Goal: Book appointment/travel/reservation

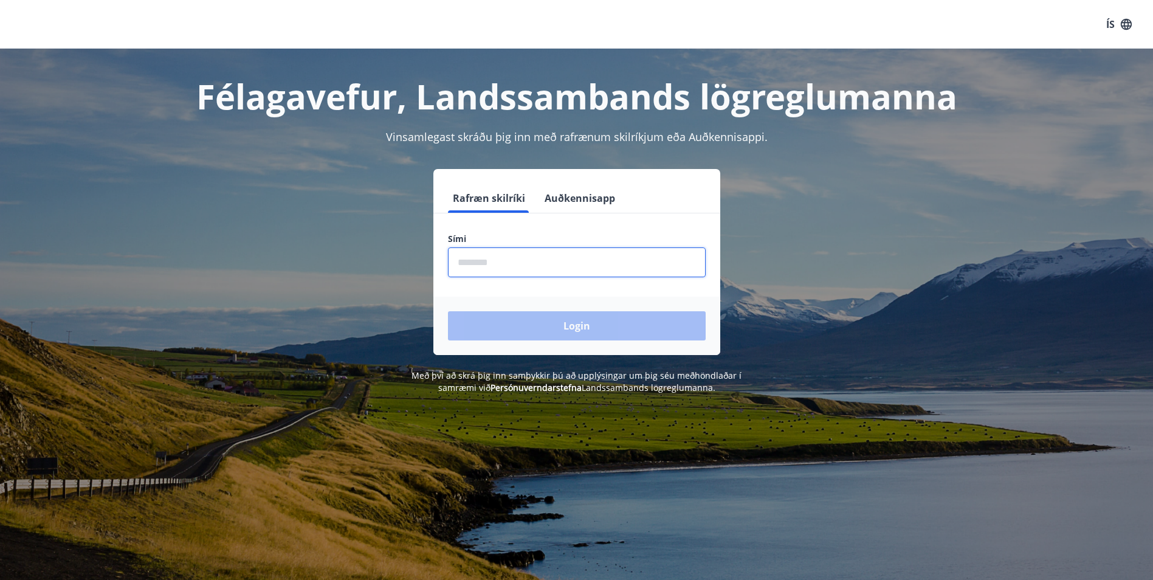
click at [518, 258] on input "phone" at bounding box center [577, 262] width 258 height 30
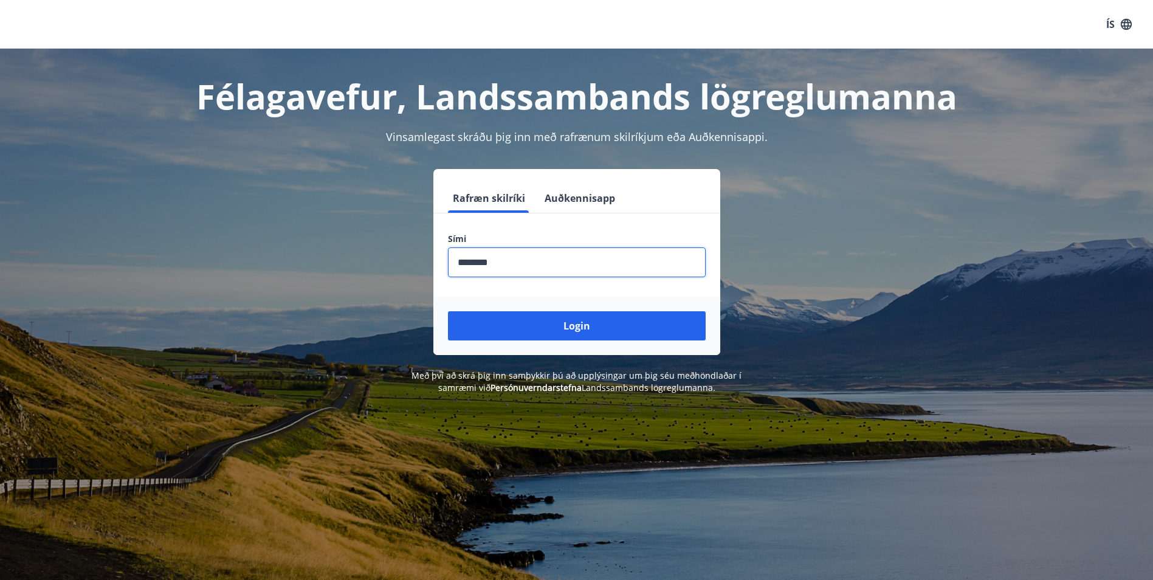
type input "********"
click at [448, 311] on button "Login" at bounding box center [577, 325] width 258 height 29
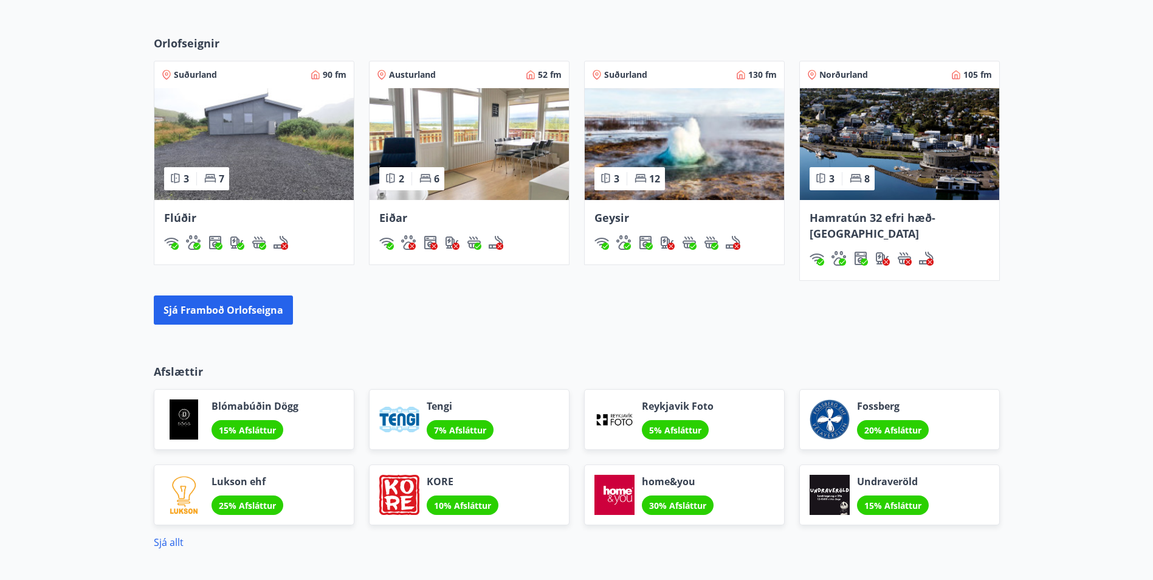
scroll to position [851, 0]
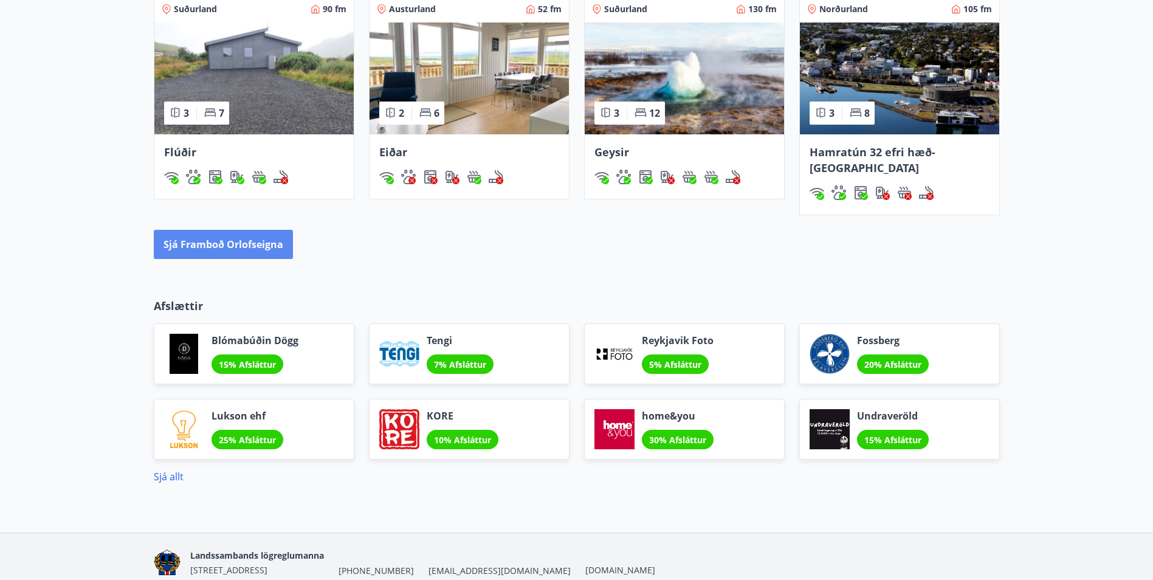
click at [197, 230] on button "Sjá framboð orlofseigna" at bounding box center [223, 244] width 139 height 29
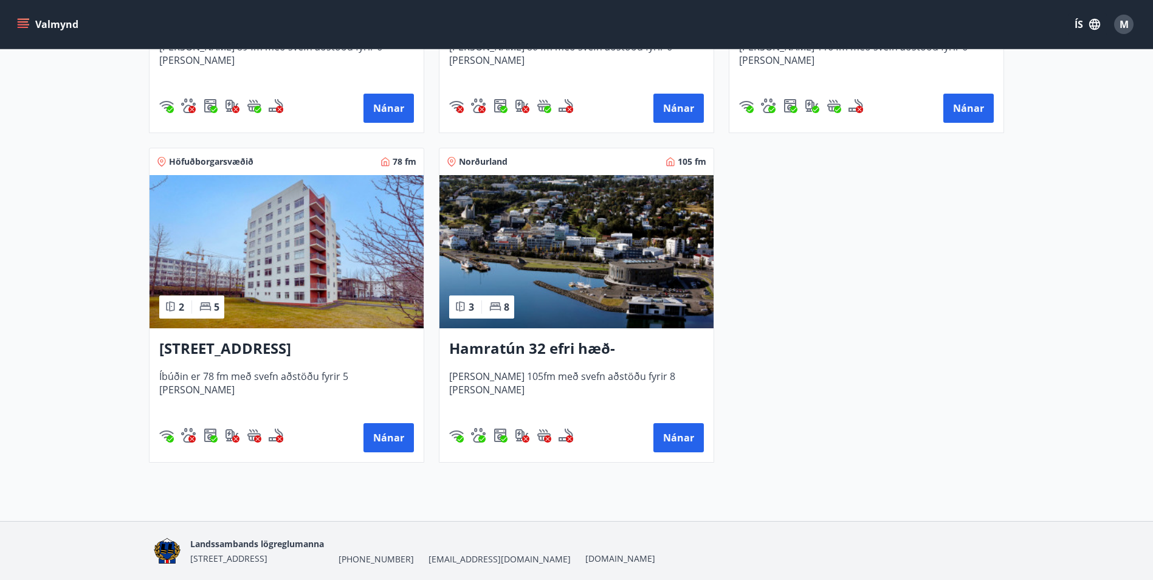
scroll to position [729, 0]
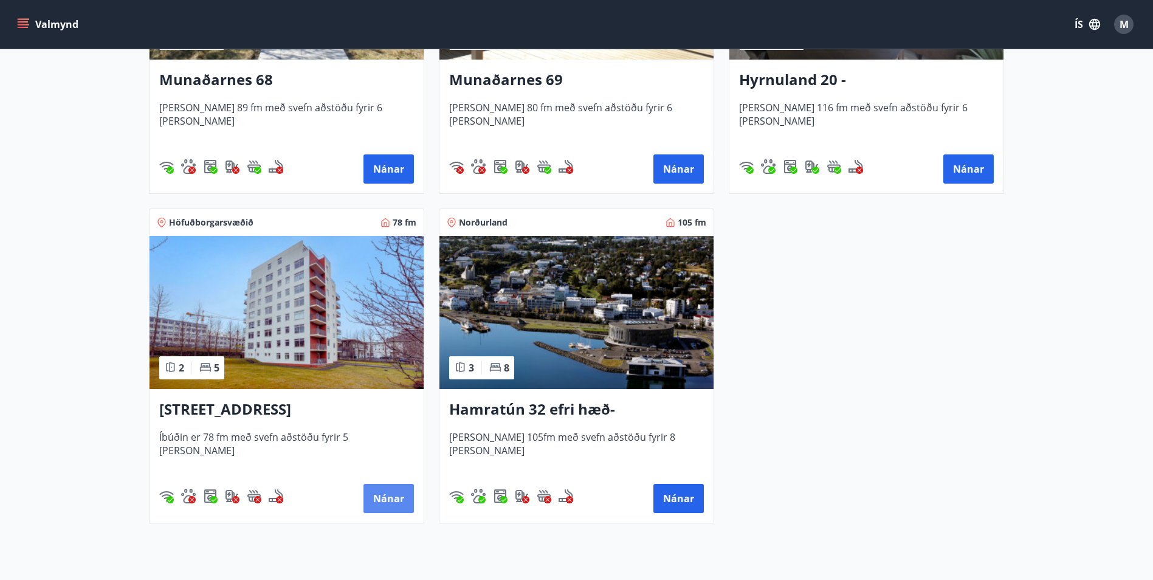
click at [379, 503] on button "Nánar" at bounding box center [388, 498] width 50 height 29
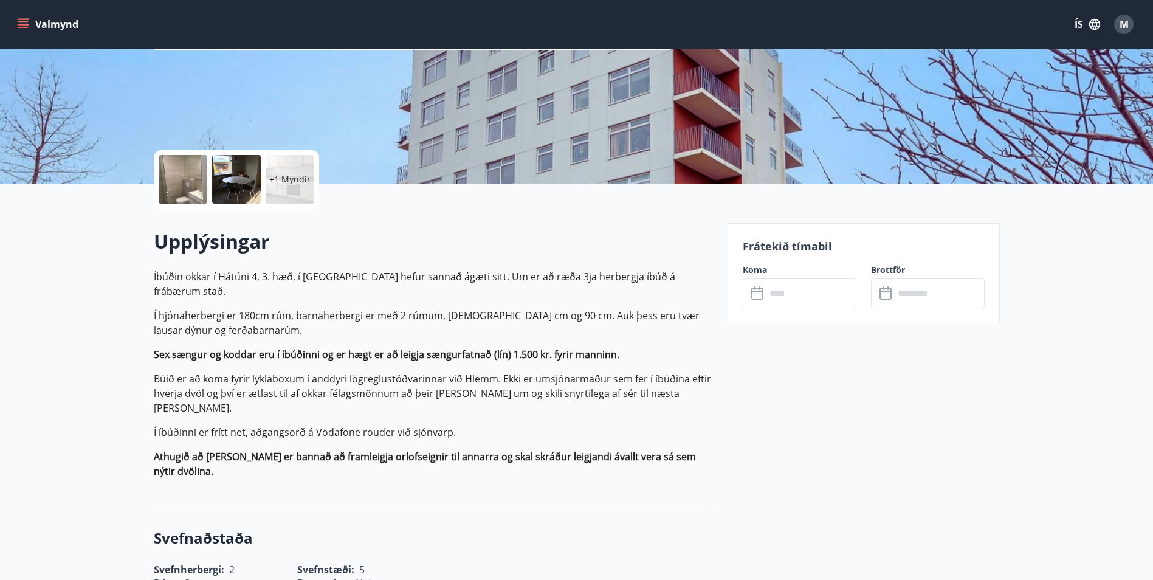
scroll to position [182, 0]
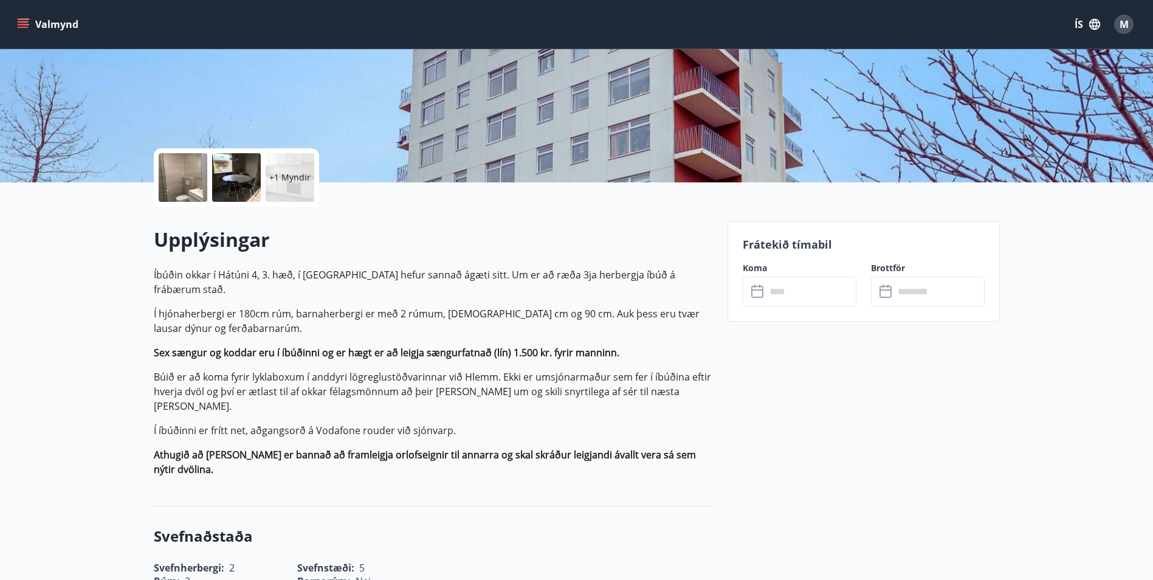
click at [809, 294] on input "text" at bounding box center [811, 291] width 91 height 30
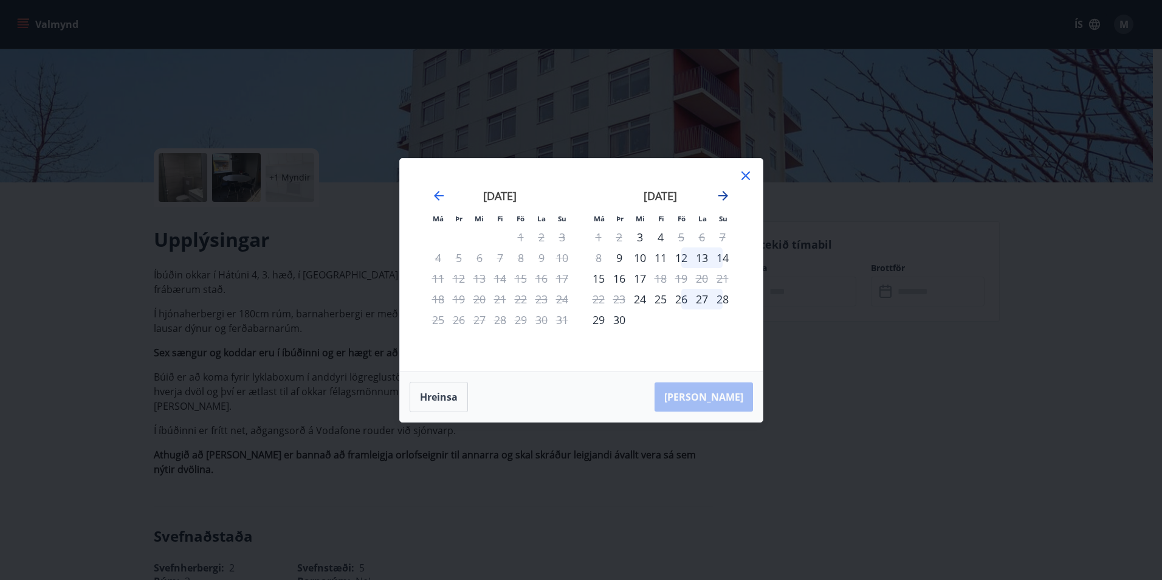
click at [723, 196] on icon "Move forward to switch to the next month." at bounding box center [723, 195] width 15 height 15
click at [895, 407] on div "Má Þr Mi Fi Fö La Su Má Þr Mi Fi Fö La Su [DATE] 1 2 3 4 5 6 7 8 9 10 11 12 13 …" at bounding box center [581, 290] width 1162 height 580
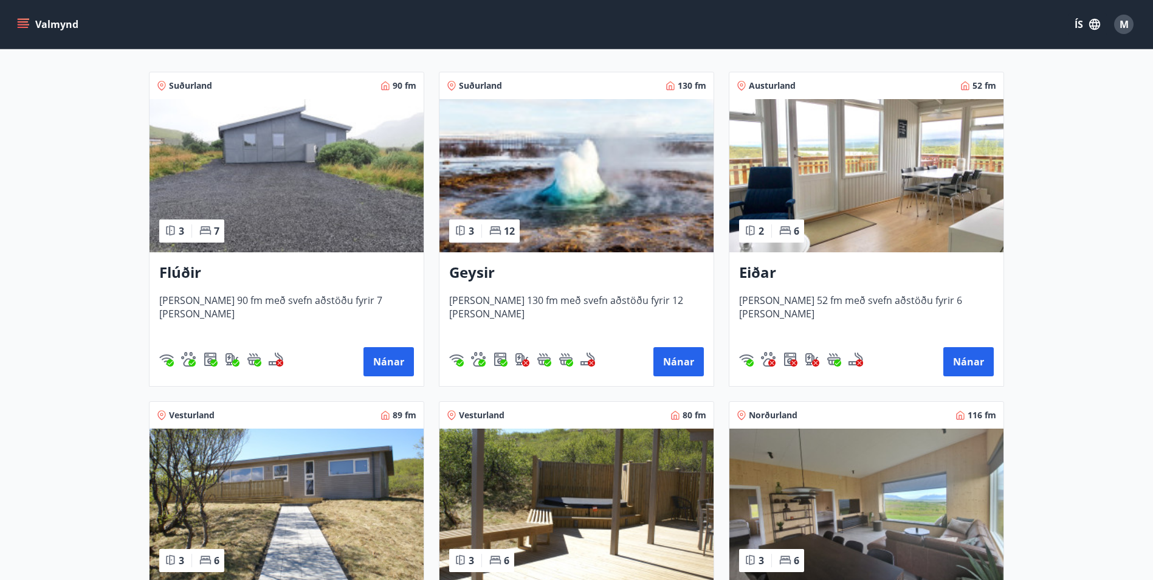
scroll to position [182, 0]
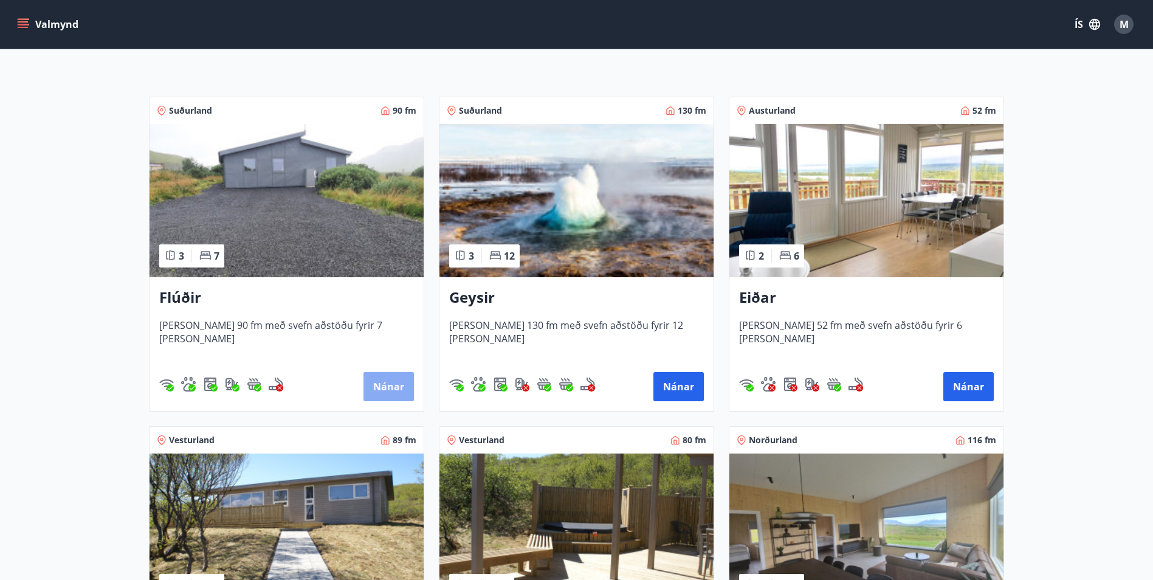
click at [368, 385] on button "Nánar" at bounding box center [388, 386] width 50 height 29
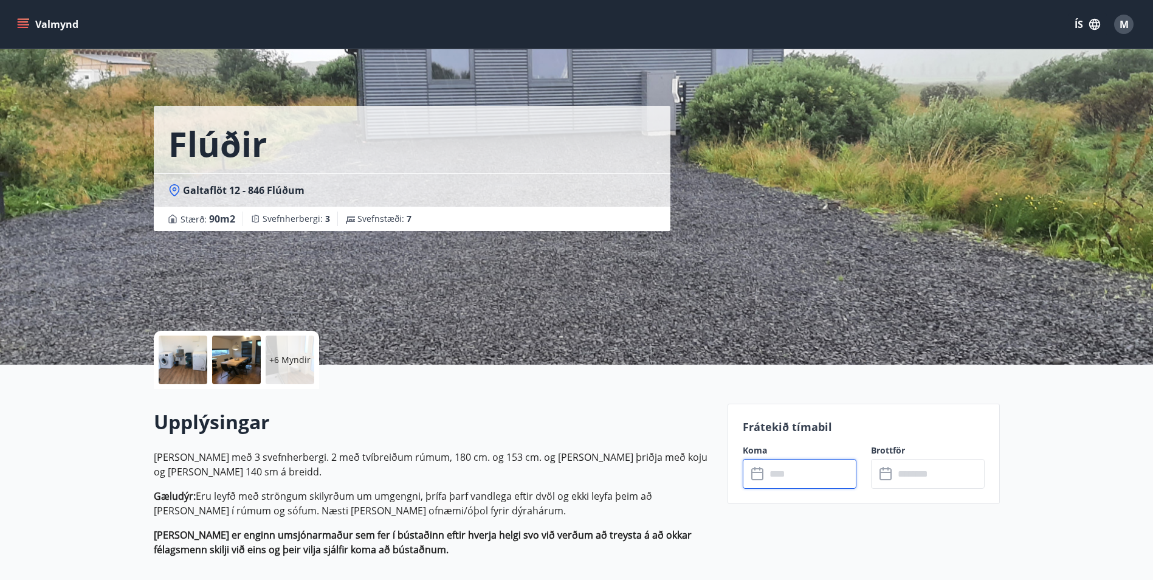
click at [812, 480] on input "text" at bounding box center [811, 474] width 91 height 30
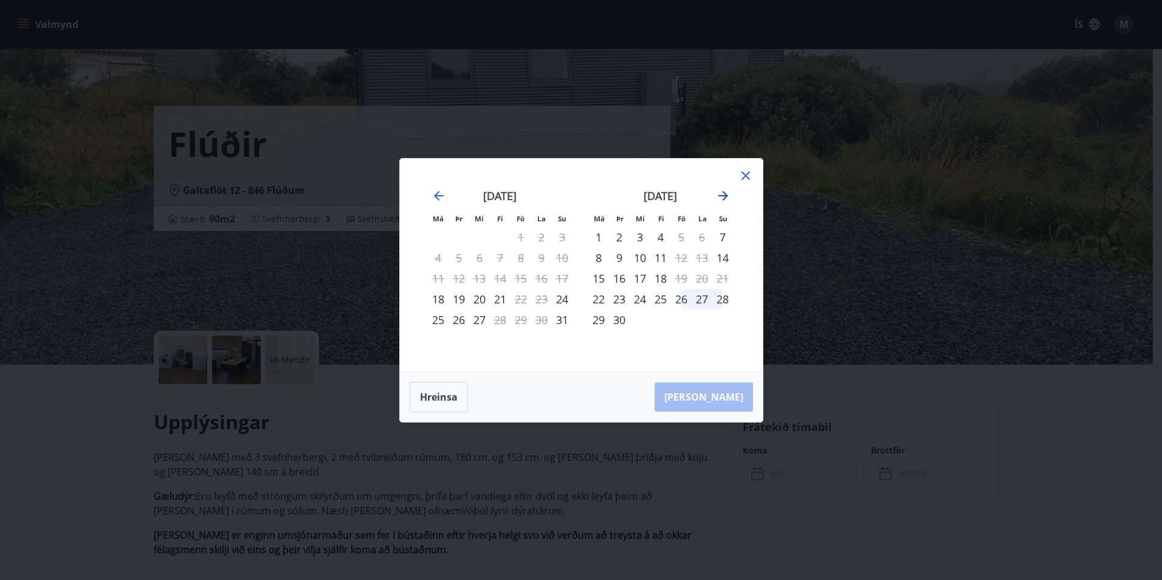
click at [722, 196] on icon "Move forward to switch to the next month." at bounding box center [723, 196] width 10 height 10
click at [681, 260] on div "10" at bounding box center [681, 257] width 21 height 21
click at [729, 259] on div "12" at bounding box center [722, 257] width 21 height 21
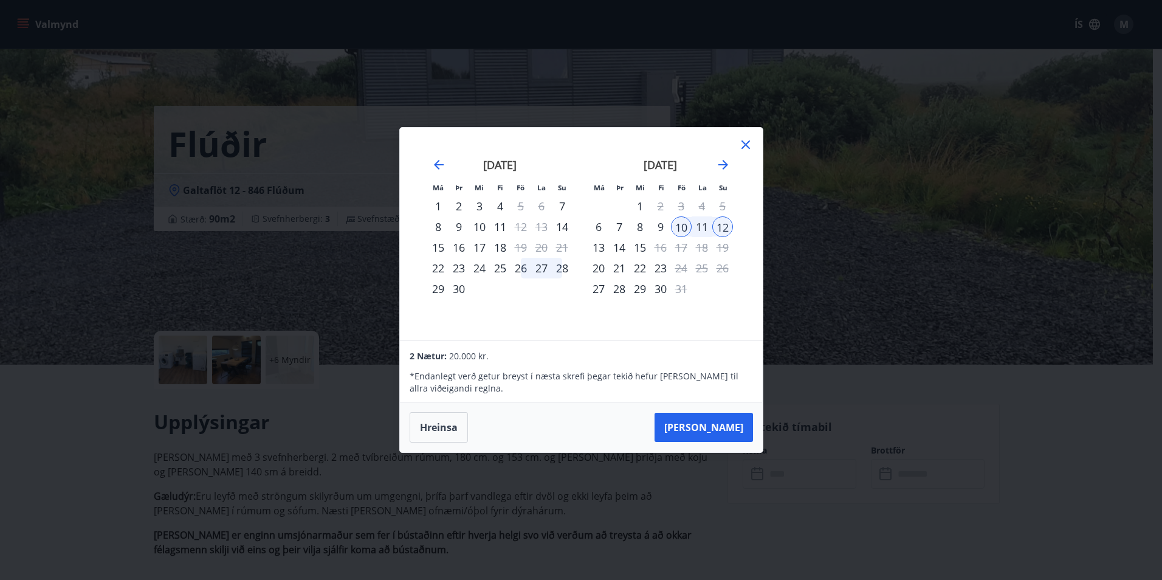
click at [602, 247] on div "13" at bounding box center [598, 247] width 21 height 21
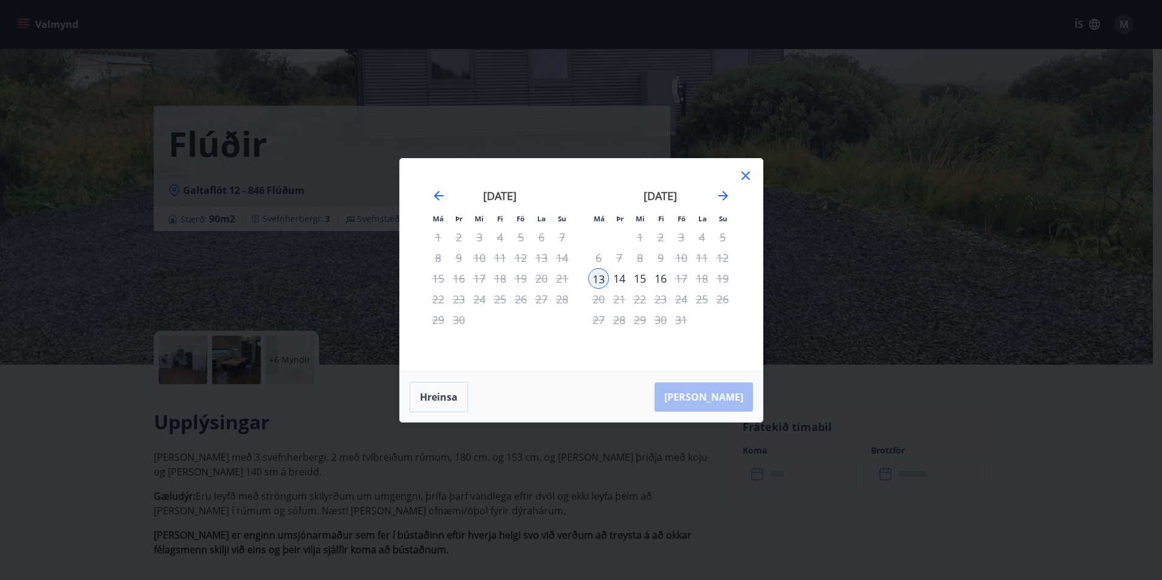
click at [684, 260] on div "10" at bounding box center [681, 257] width 21 height 21
click at [750, 176] on icon at bounding box center [745, 175] width 15 height 15
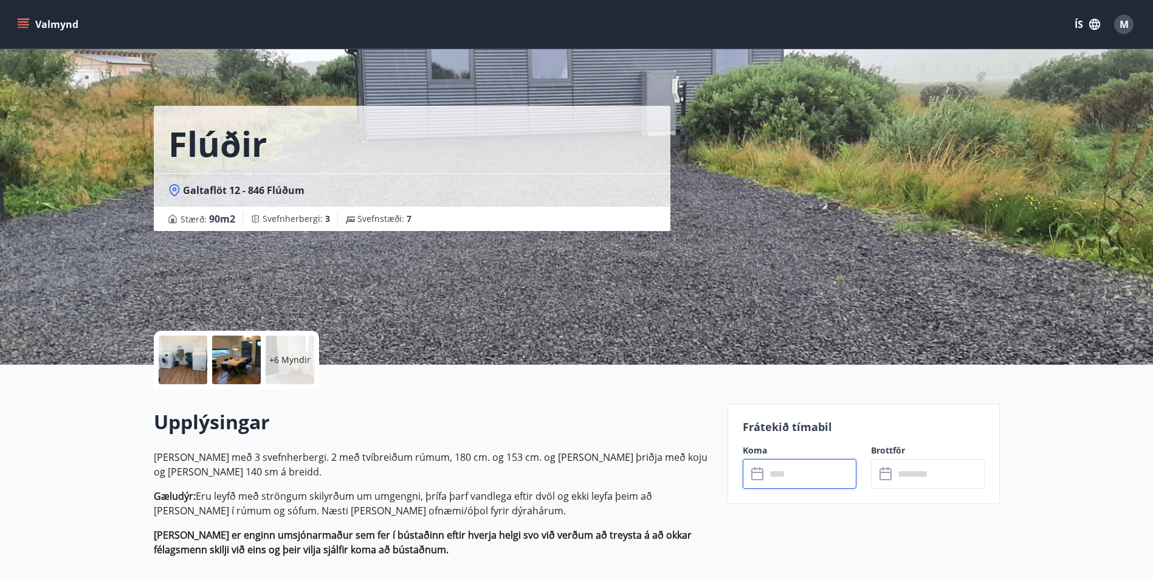
click at [783, 484] on input "text" at bounding box center [811, 474] width 91 height 30
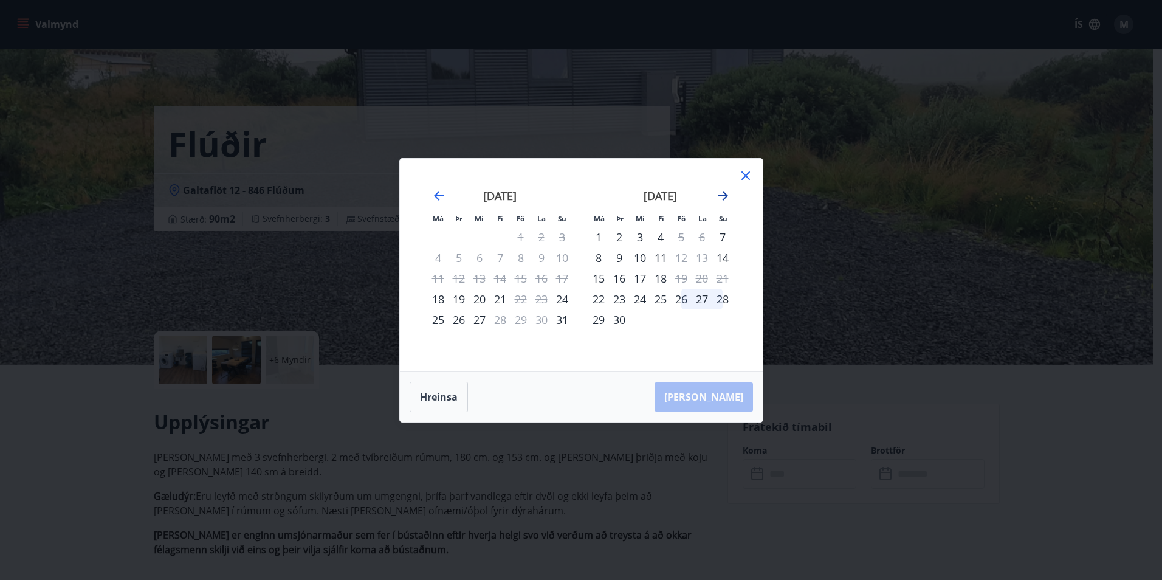
click at [721, 192] on icon "Move forward to switch to the next month." at bounding box center [723, 195] width 15 height 15
click at [682, 261] on div "10" at bounding box center [681, 257] width 21 height 21
click at [596, 280] on div "13" at bounding box center [598, 278] width 21 height 21
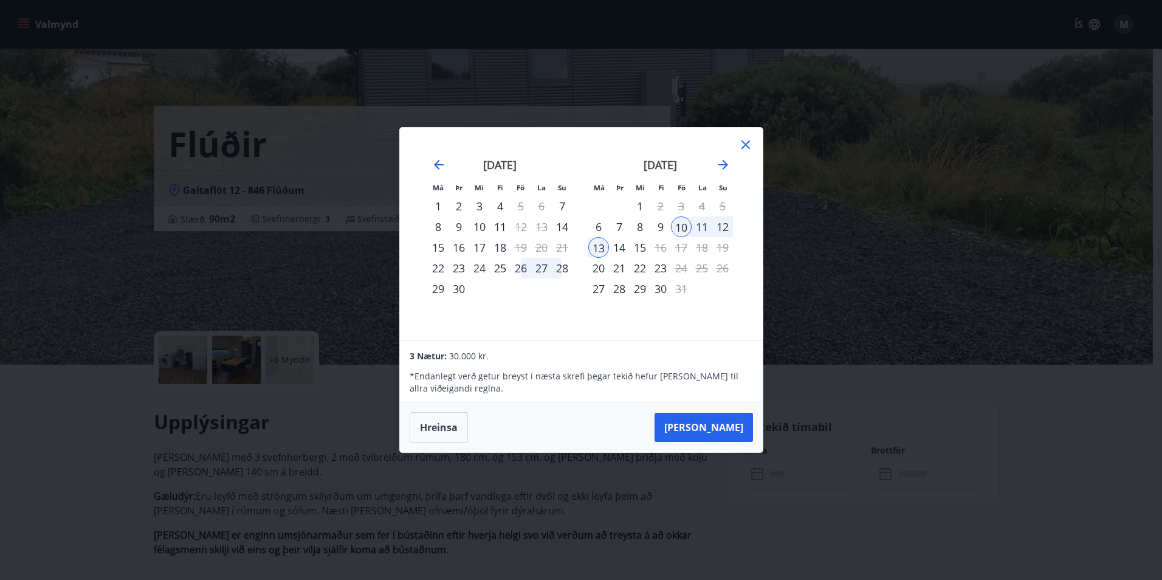
click at [62, 405] on div "Má Þr Mi Fi Fö La Su Má Þr Mi Fi Fö La Su [DATE] 1 2 3 4 5 6 7 8 9 10 11 12 13 …" at bounding box center [581, 290] width 1162 height 580
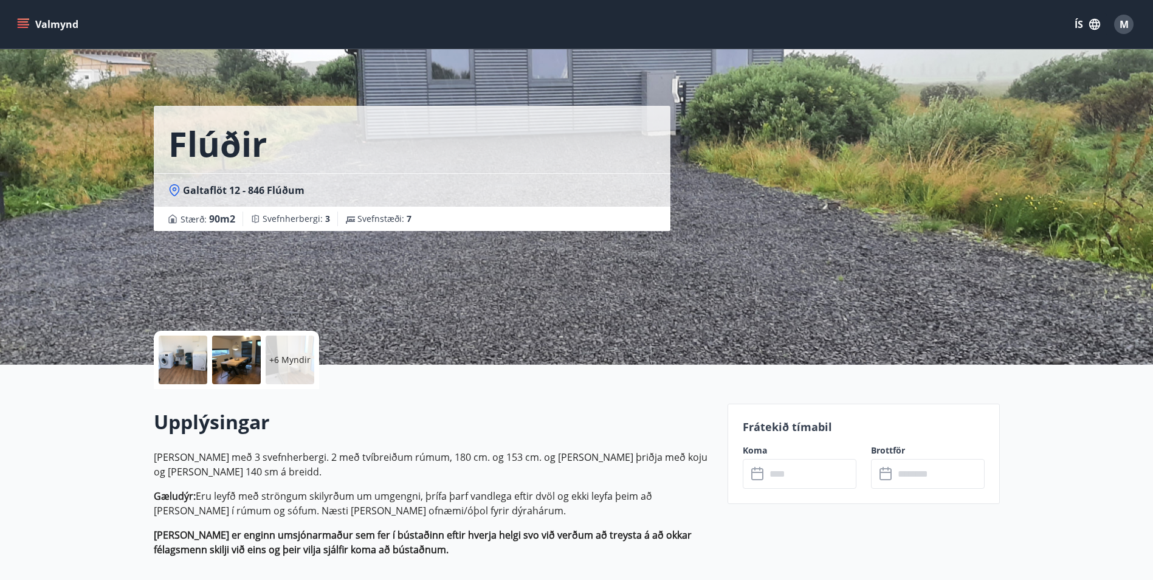
click at [185, 360] on div at bounding box center [183, 359] width 49 height 49
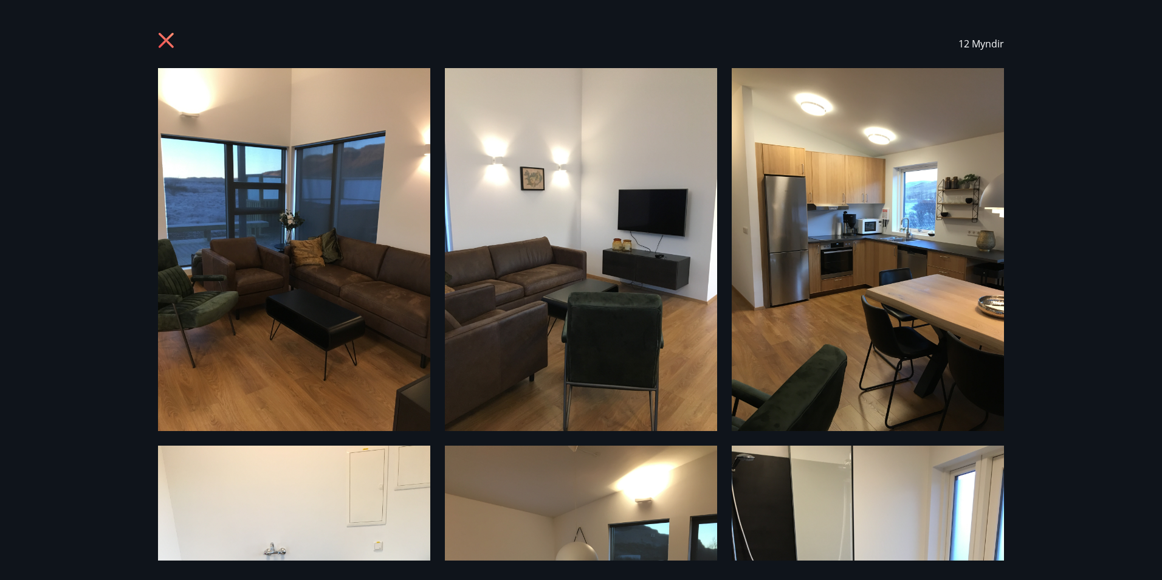
click at [1071, 86] on div "12 Myndir" at bounding box center [581, 290] width 1162 height 580
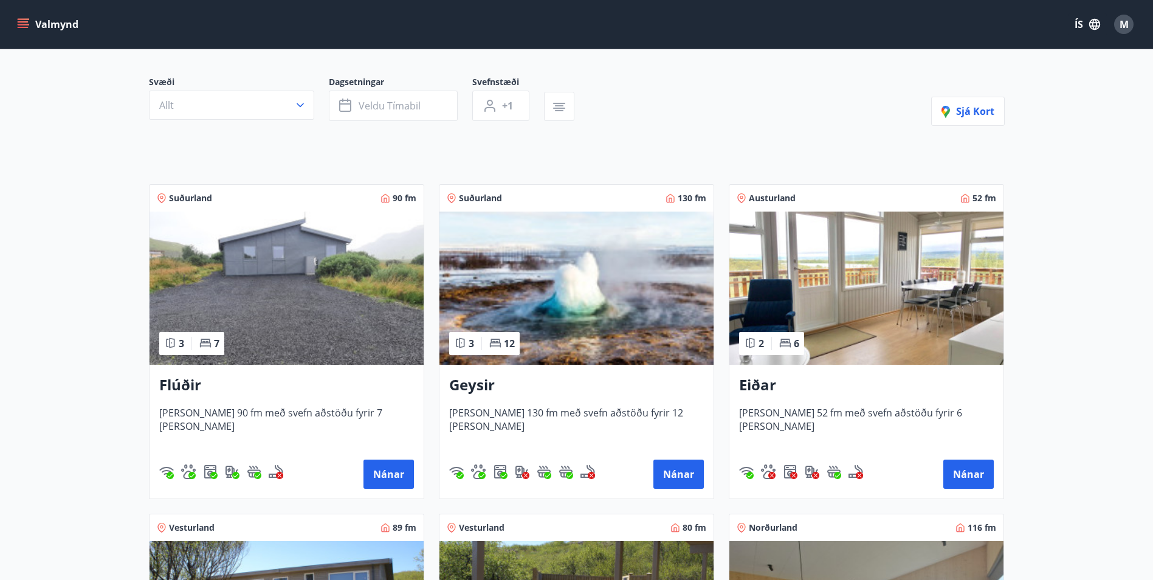
scroll to position [122, 0]
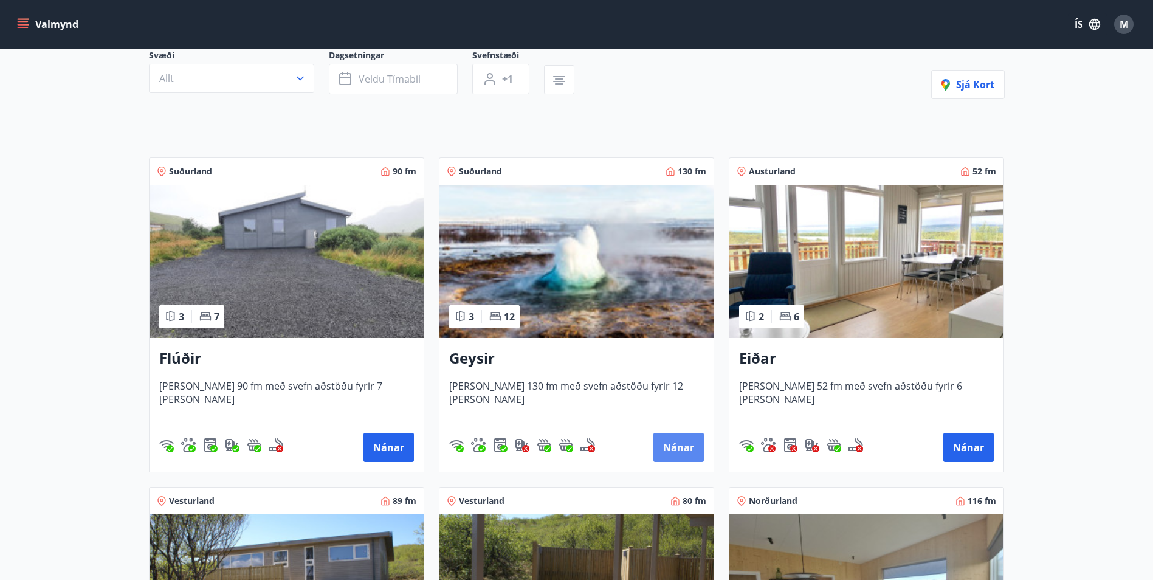
click at [672, 443] on button "Nánar" at bounding box center [678, 447] width 50 height 29
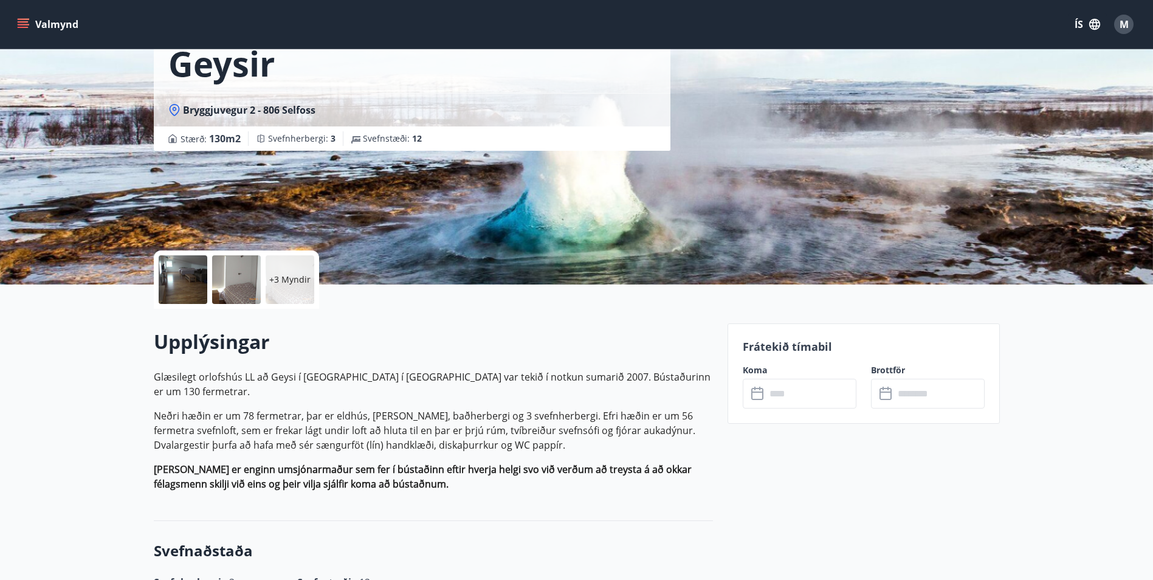
scroll to position [122, 0]
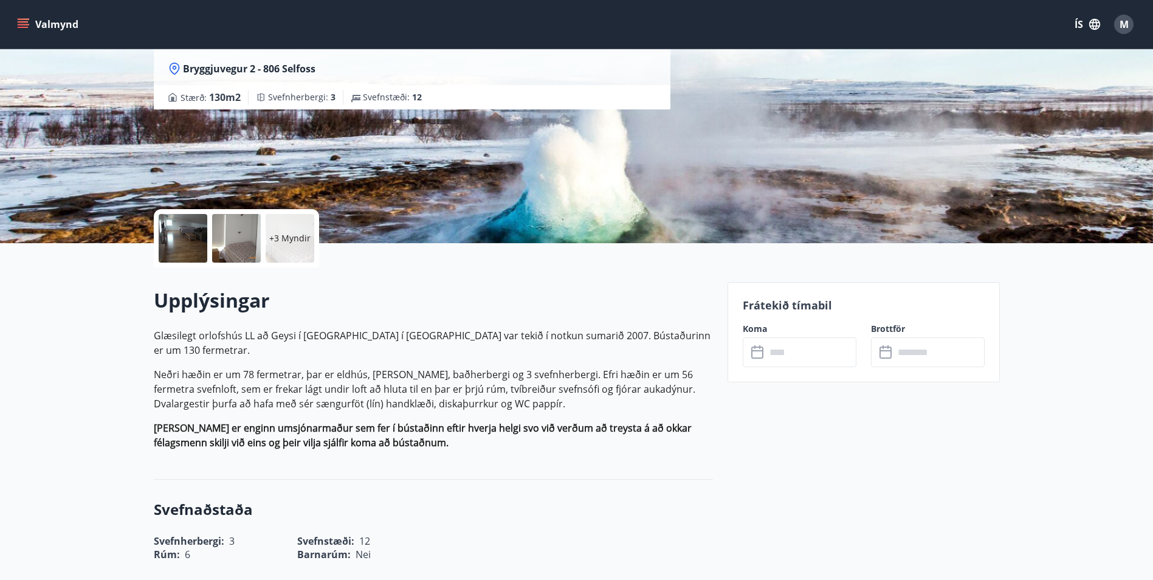
click at [802, 357] on input "text" at bounding box center [811, 352] width 91 height 30
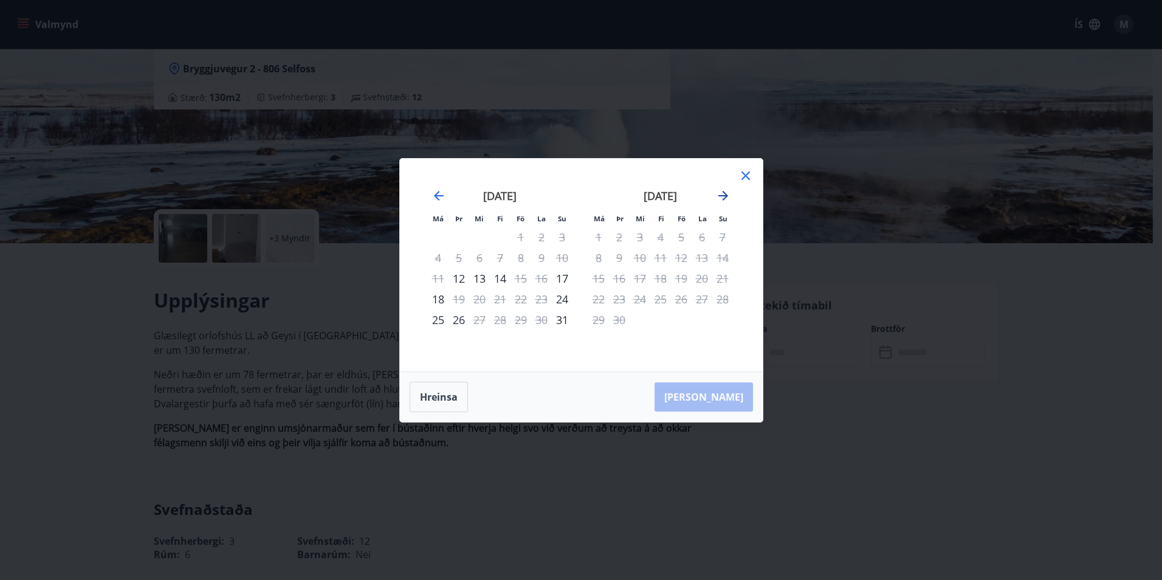
click at [717, 197] on icon "Move forward to switch to the next month." at bounding box center [723, 195] width 15 height 15
click at [50, 365] on div "Má Þr Mi Fi Fö La Su Má Þr Mi Fi Fö La Su [DATE] 1 2 3 4 5 6 7 8 9 10 11 12 13 …" at bounding box center [581, 290] width 1162 height 580
